Goal: Task Accomplishment & Management: Use online tool/utility

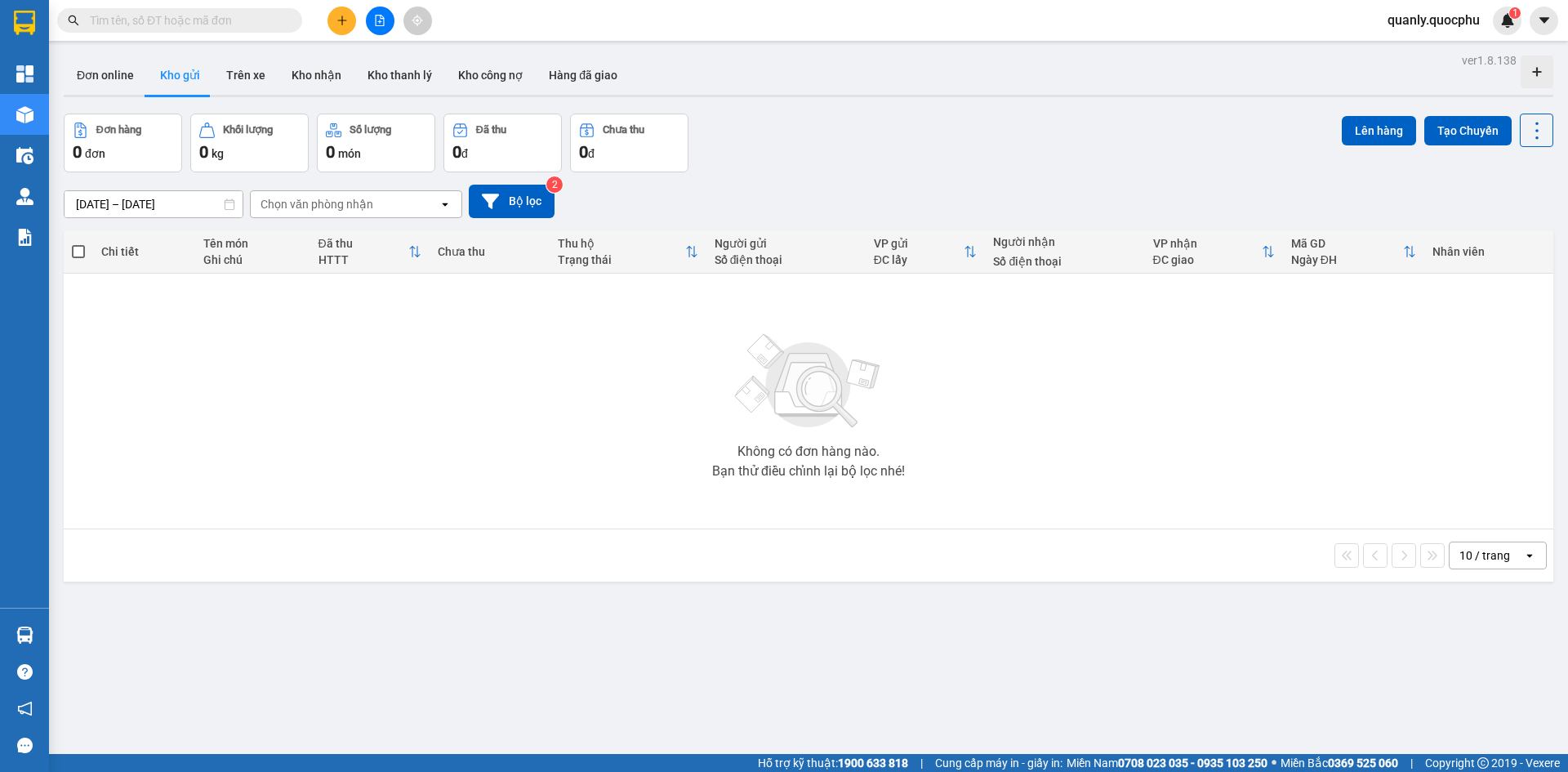
click at [374, 16] on icon "file-add" at bounding box center [379, 20] width 11 height 11
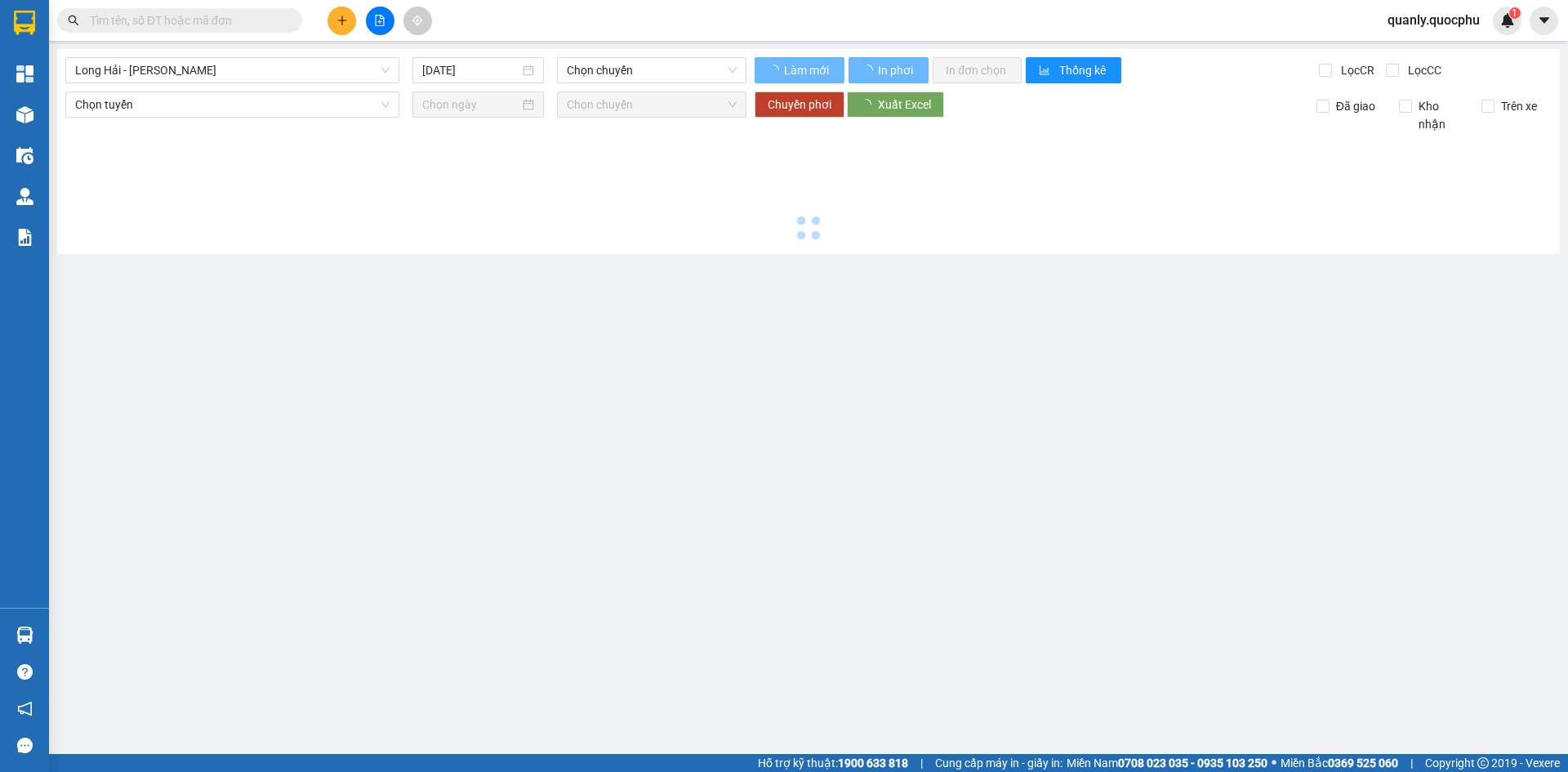
type input "[DATE]"
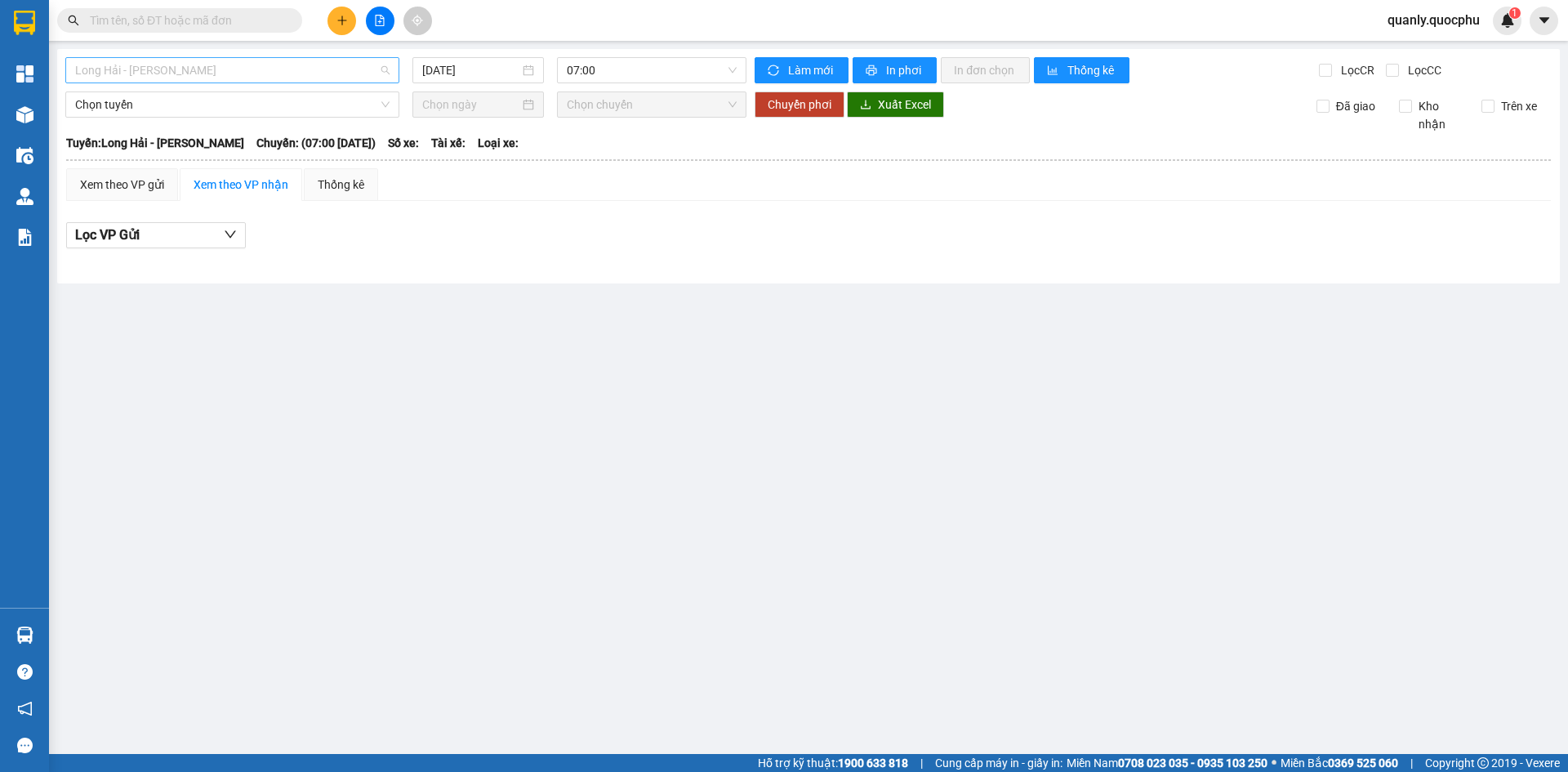
click at [252, 68] on span "Long Hải - [PERSON_NAME]" at bounding box center [232, 70] width 314 height 25
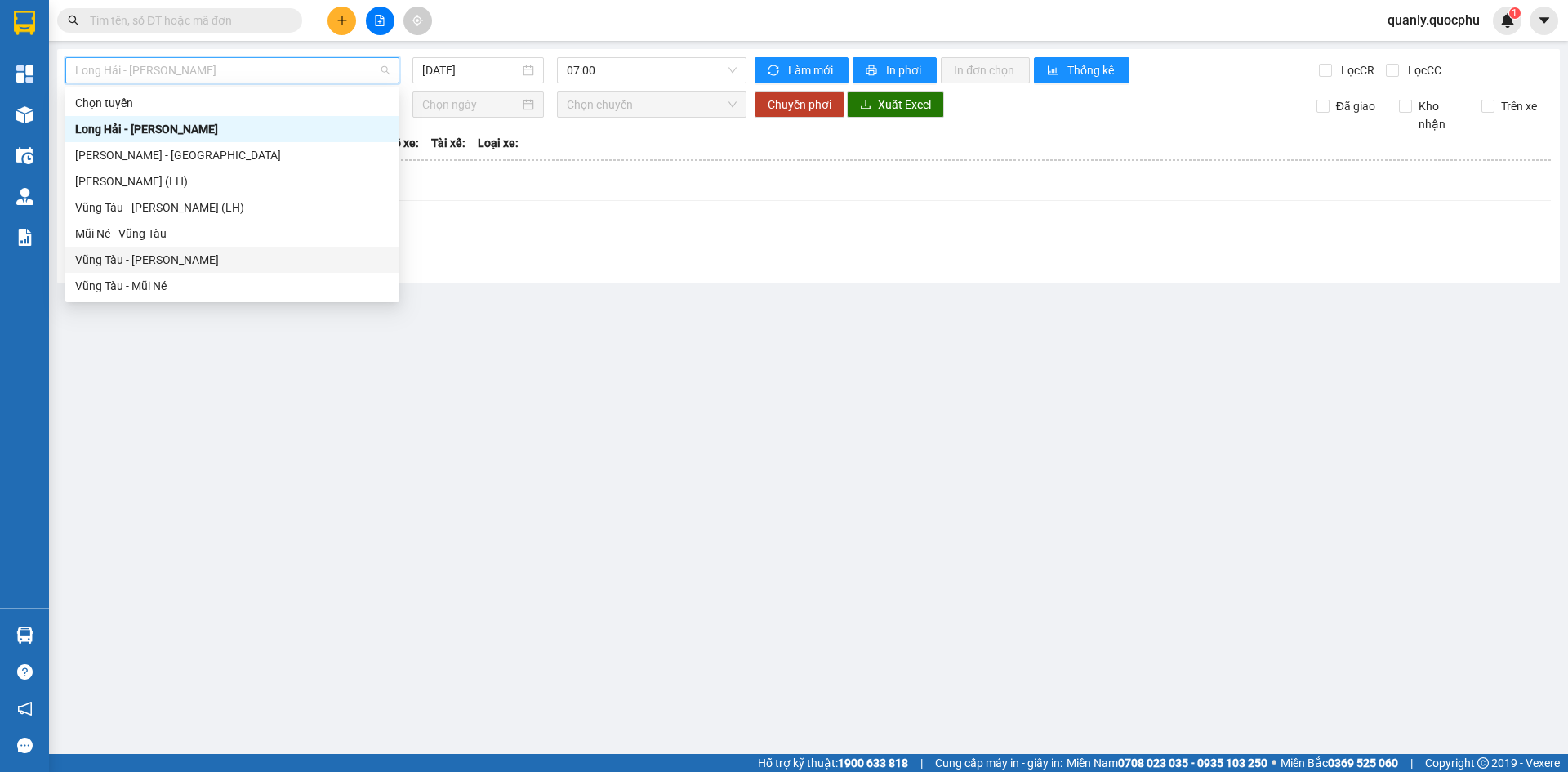
click at [141, 260] on div "Vũng Tàu - [PERSON_NAME]" at bounding box center [232, 260] width 314 height 18
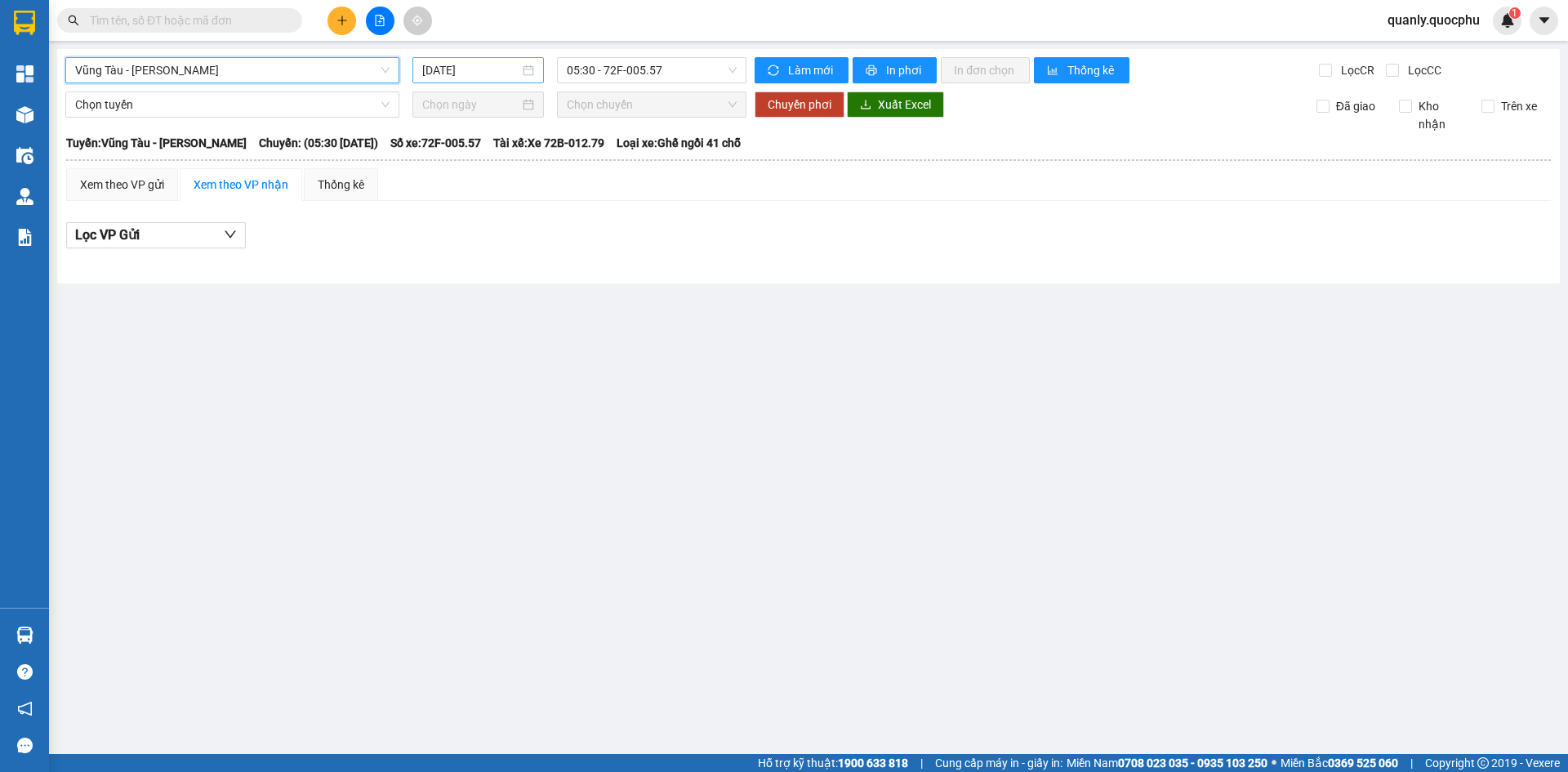
click at [508, 75] on input "[DATE]" at bounding box center [471, 70] width 97 height 18
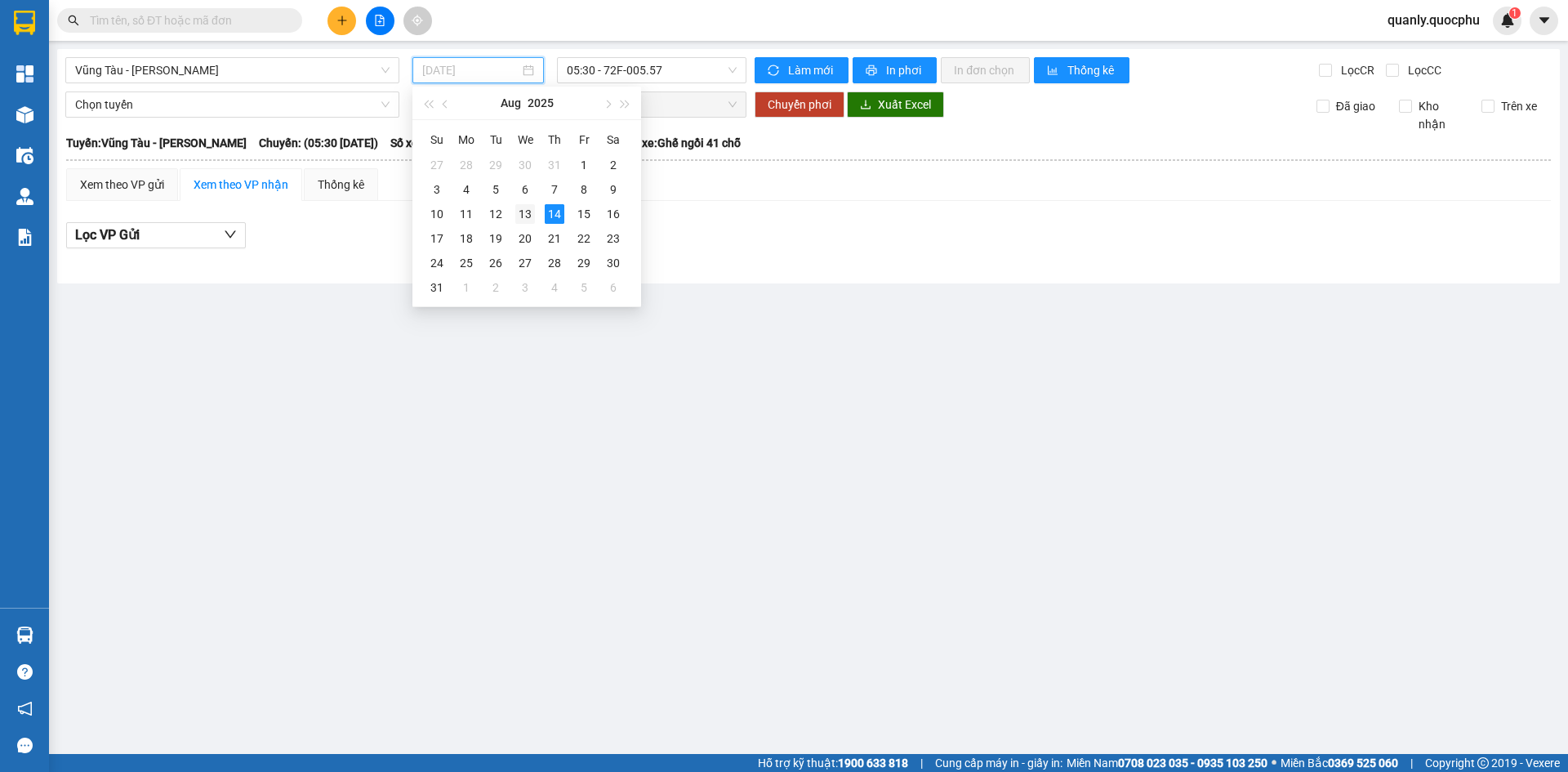
click at [516, 213] on div "13" at bounding box center [525, 213] width 20 height 20
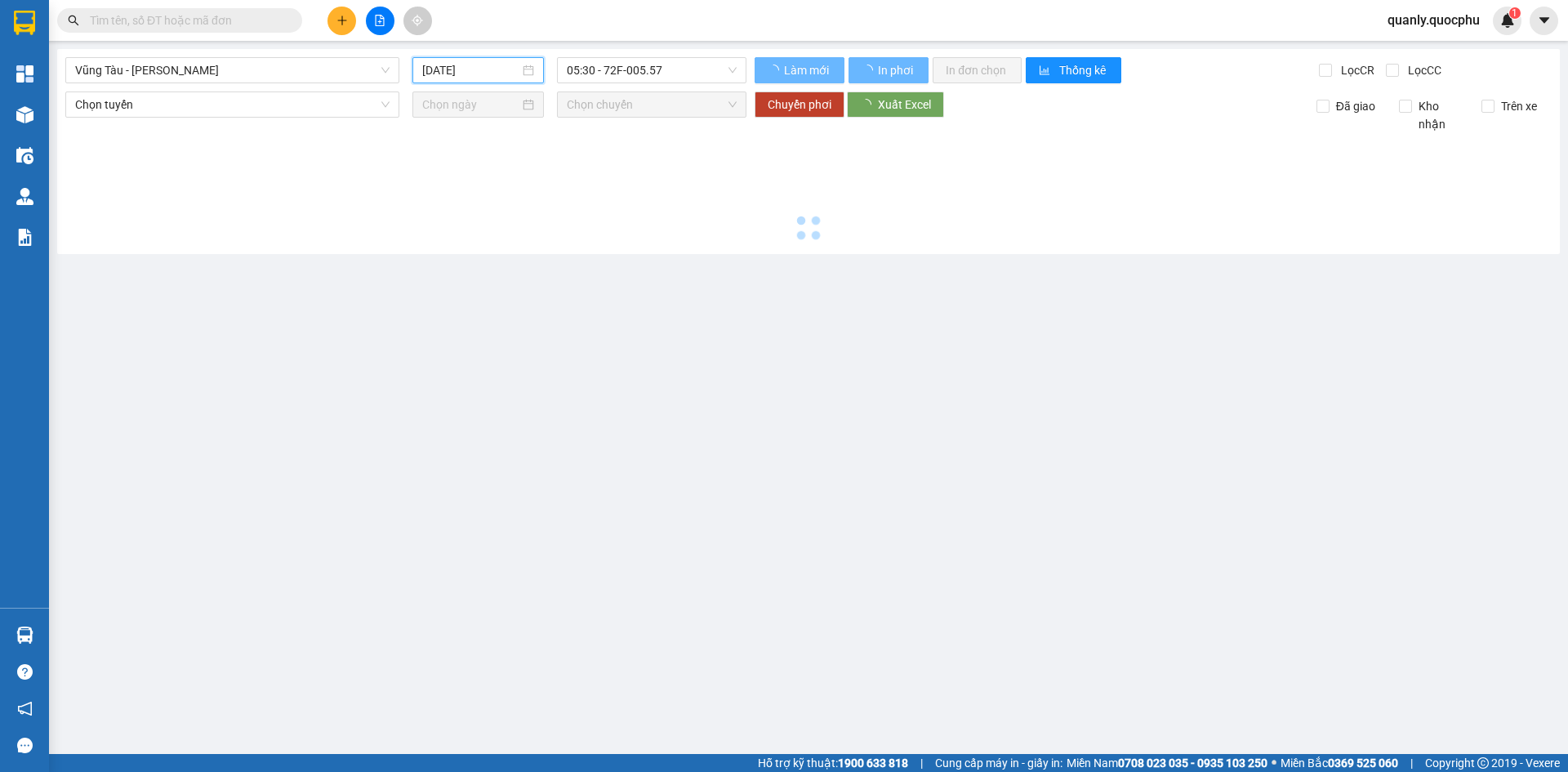
type input "[DATE]"
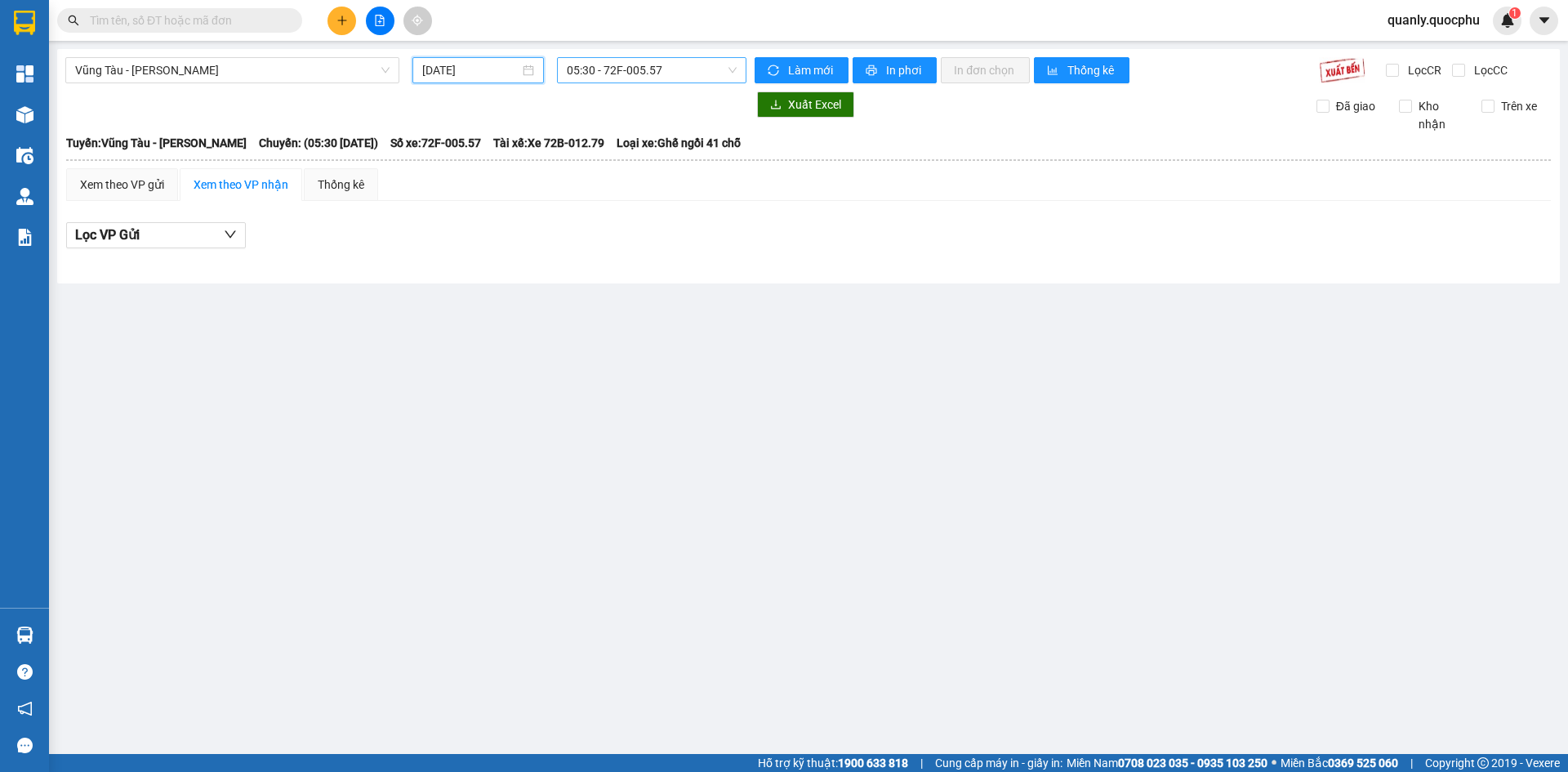
click at [684, 68] on span "05:30 - 72F-005.57" at bounding box center [651, 70] width 170 height 25
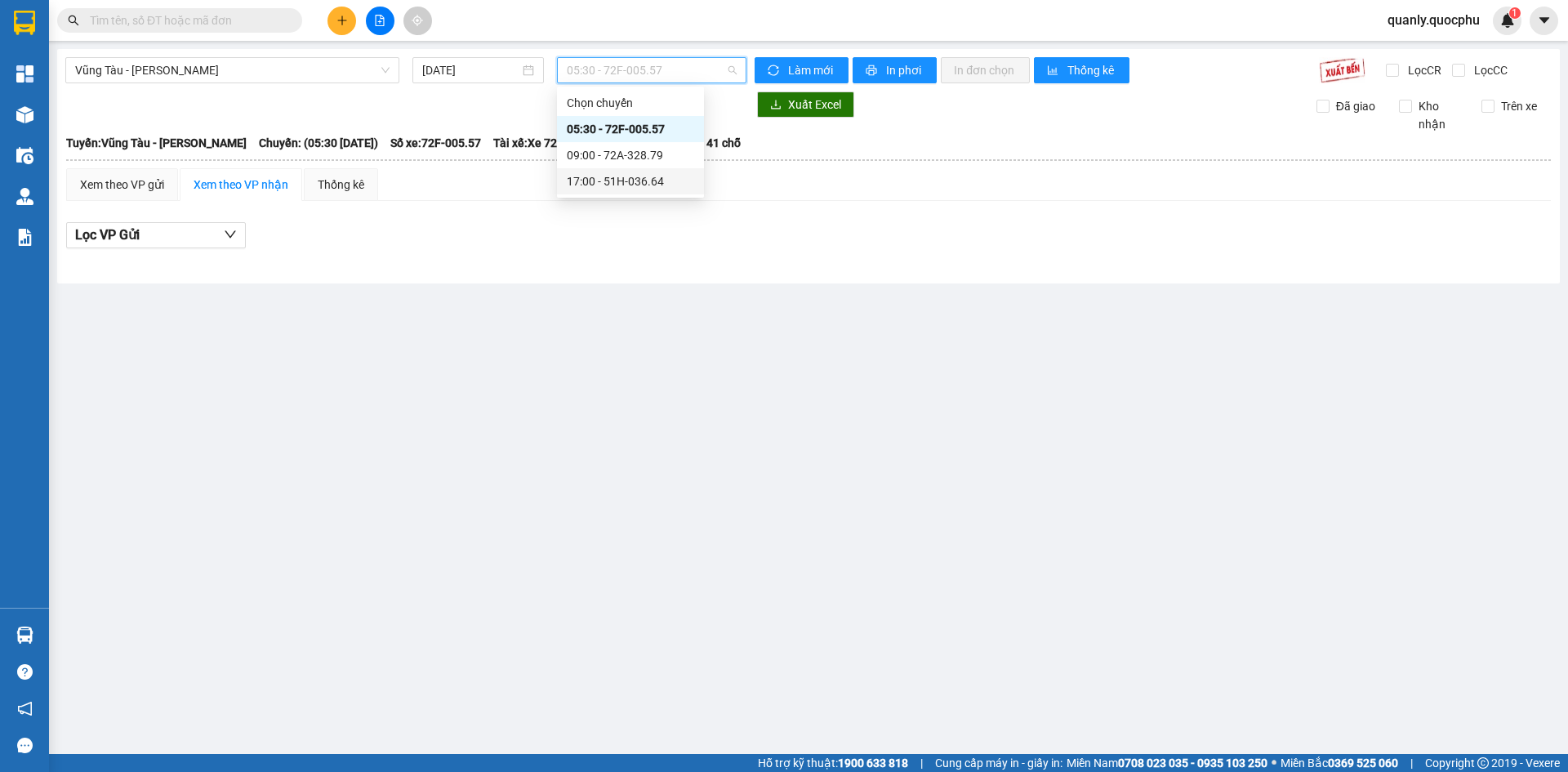
click at [655, 182] on div "17:00 - 51H-036.64" at bounding box center [630, 181] width 127 height 18
